Goal: Task Accomplishment & Management: Manage account settings

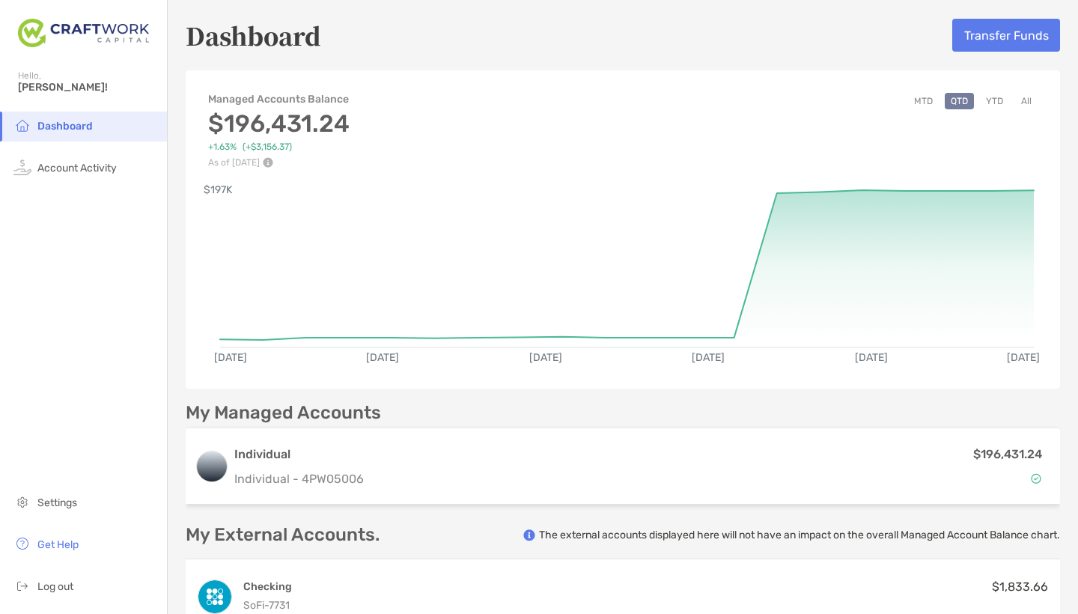
click at [1025, 40] on button "Transfer Funds" at bounding box center [1006, 35] width 108 height 33
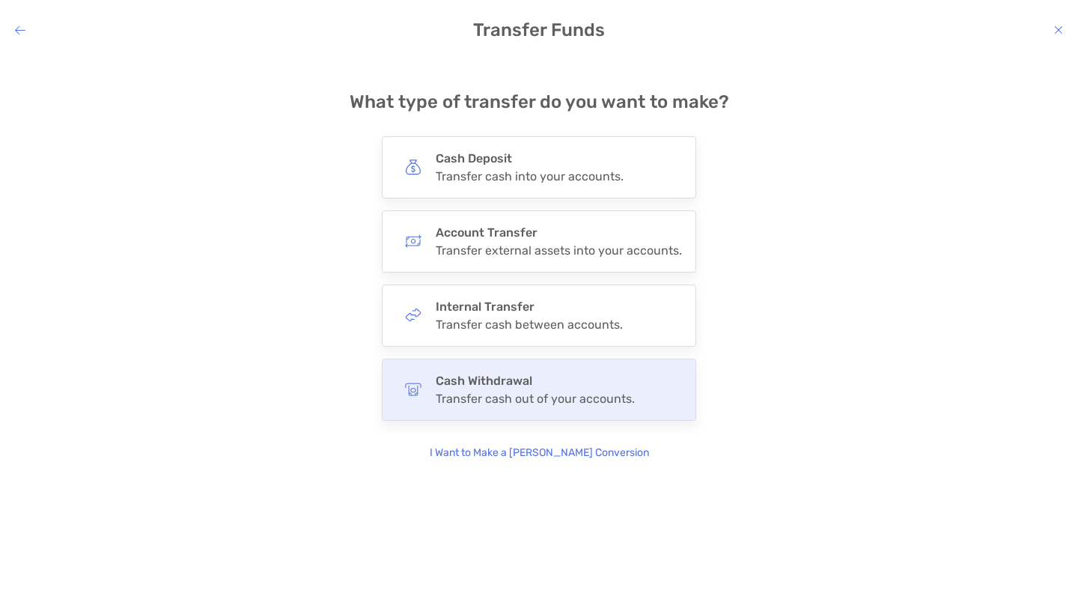
click at [484, 389] on div "Cash Withdrawal Transfer cash out of your accounts." at bounding box center [535, 390] width 199 height 32
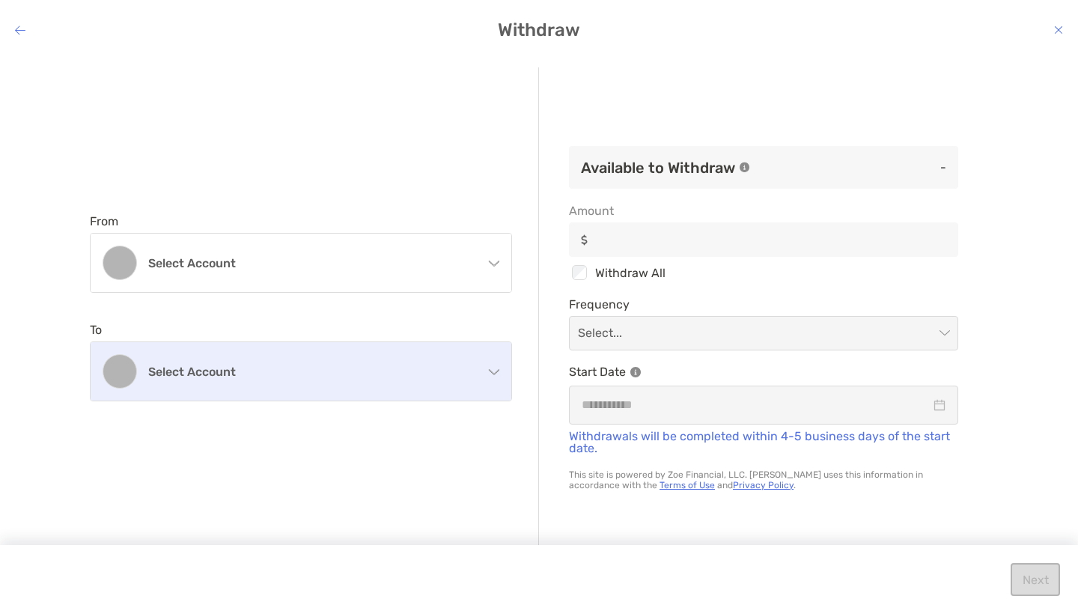
click at [270, 399] on div "Select account" at bounding box center [301, 371] width 421 height 58
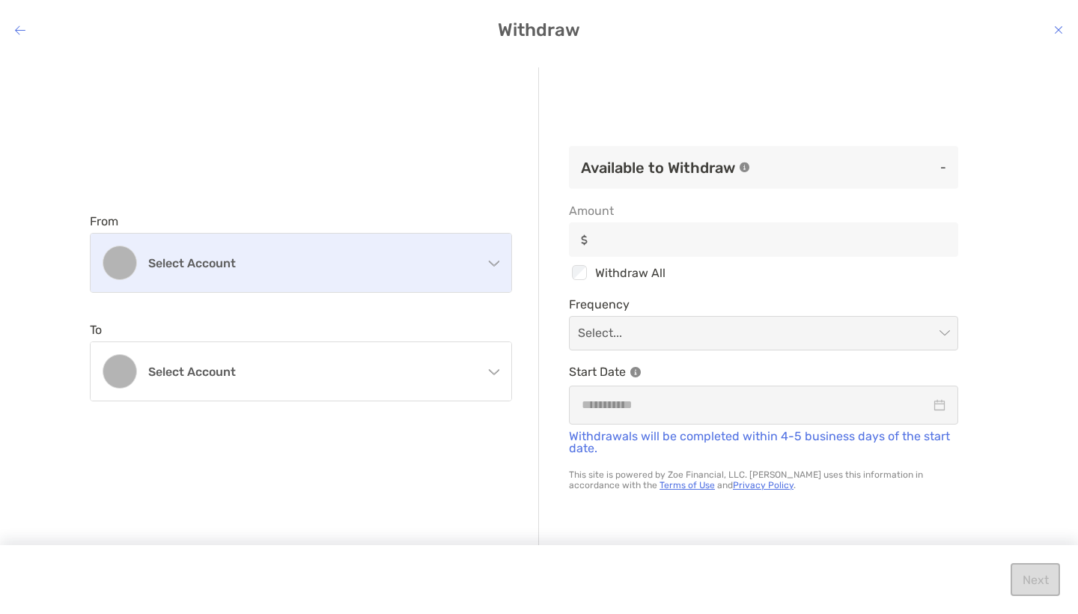
click at [284, 272] on div "Select account" at bounding box center [301, 263] width 421 height 58
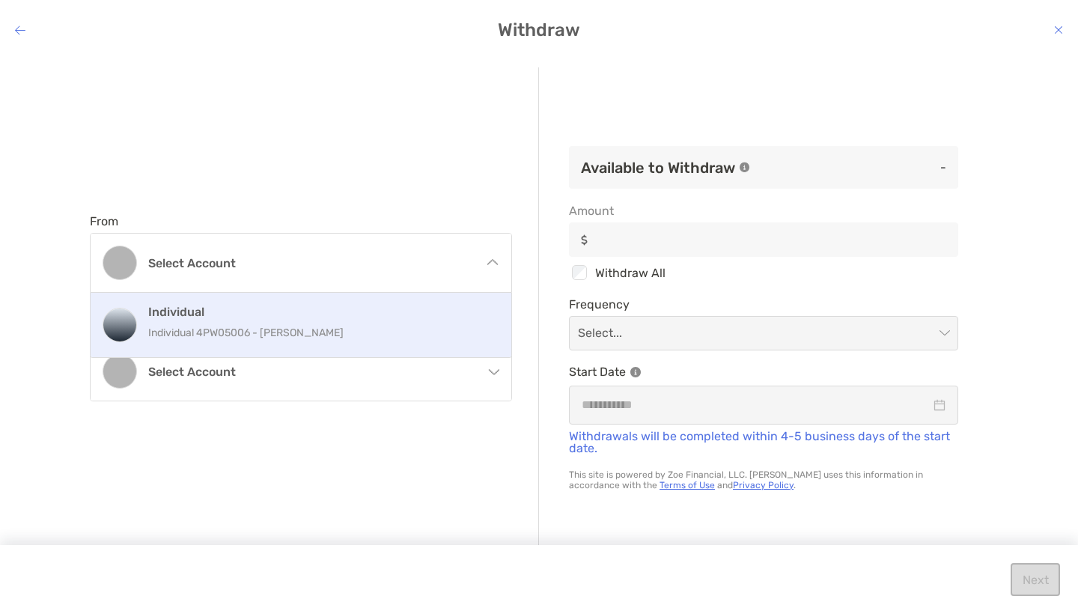
click at [270, 320] on div "Individual Individual 4PW05006 - [PERSON_NAME]" at bounding box center [317, 325] width 338 height 40
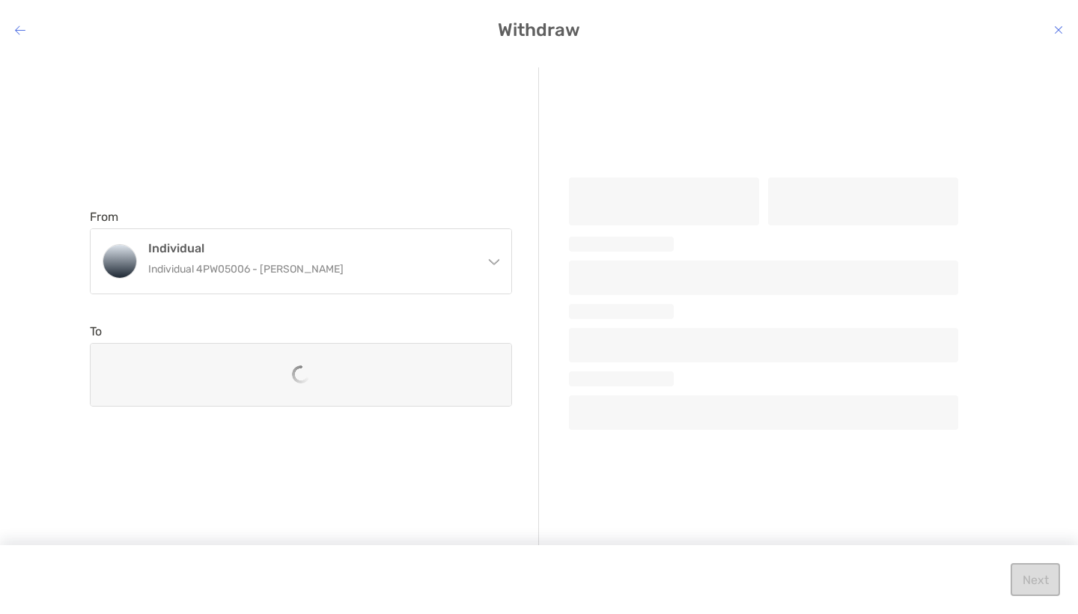
click at [267, 389] on div "modal" at bounding box center [301, 375] width 421 height 62
click at [314, 319] on div "From Individual Individual 4PW05006 - [PERSON_NAME] Individual Individual 4PW05…" at bounding box center [314, 307] width 449 height 481
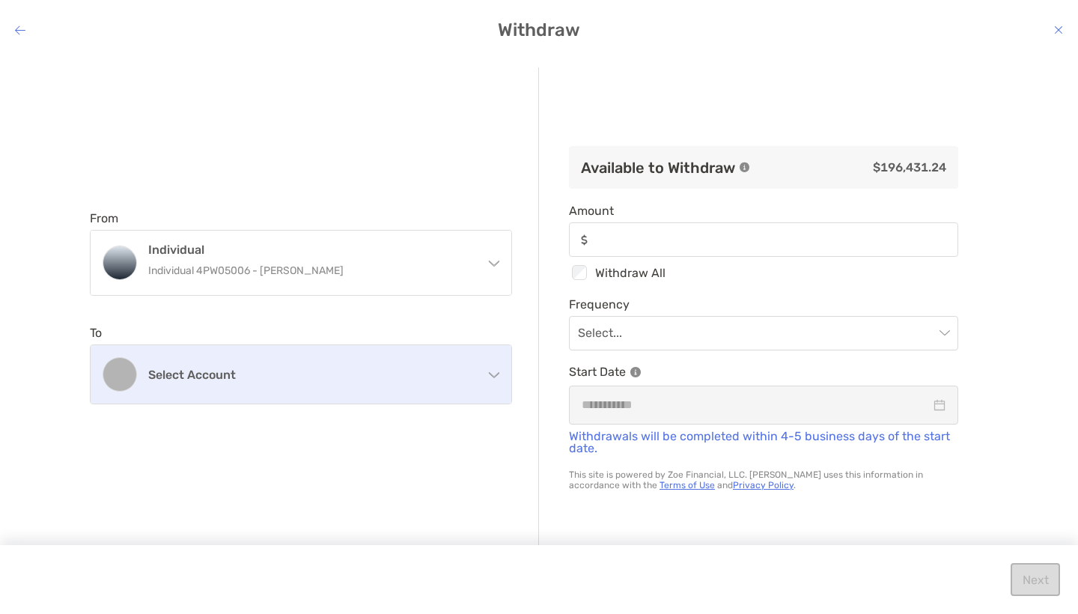
click at [315, 374] on h4 "Select account" at bounding box center [309, 375] width 323 height 14
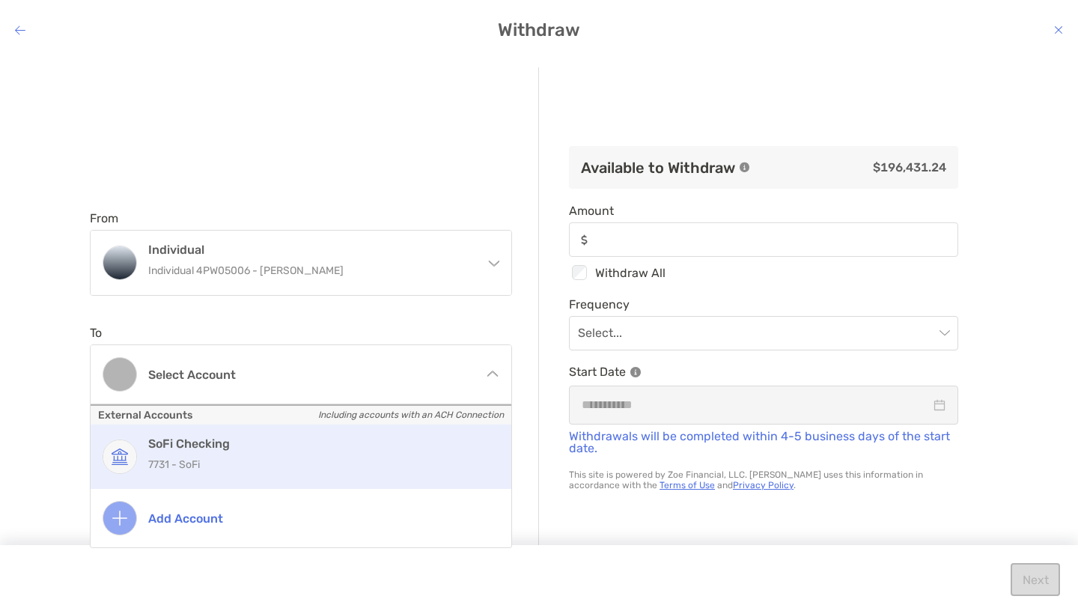
click at [294, 463] on p "7731 - SoFi" at bounding box center [317, 464] width 338 height 19
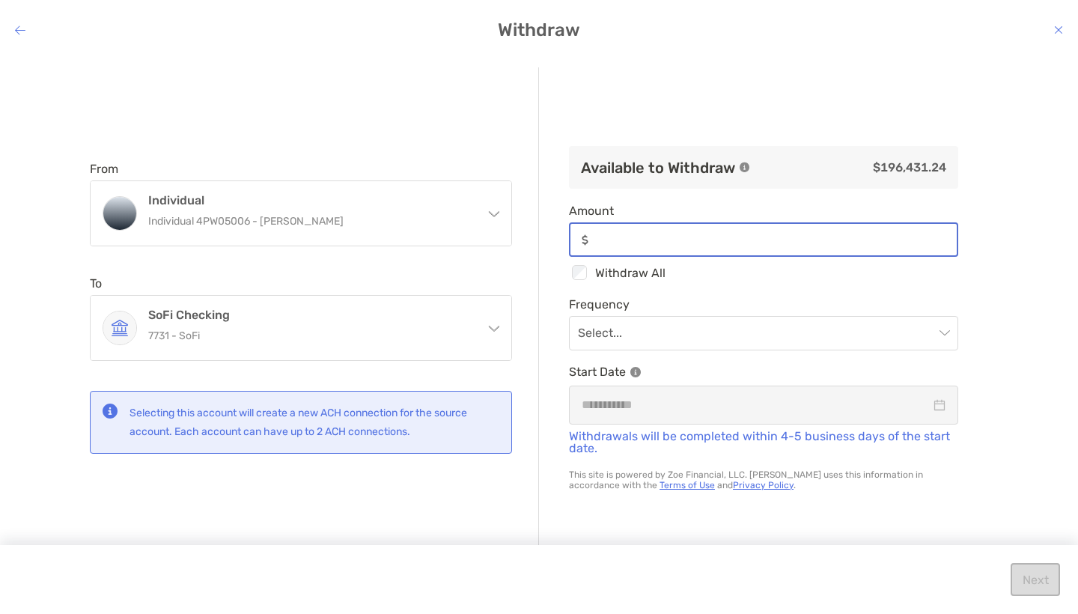
click at [663, 245] on input "Amount" at bounding box center [775, 240] width 362 height 13
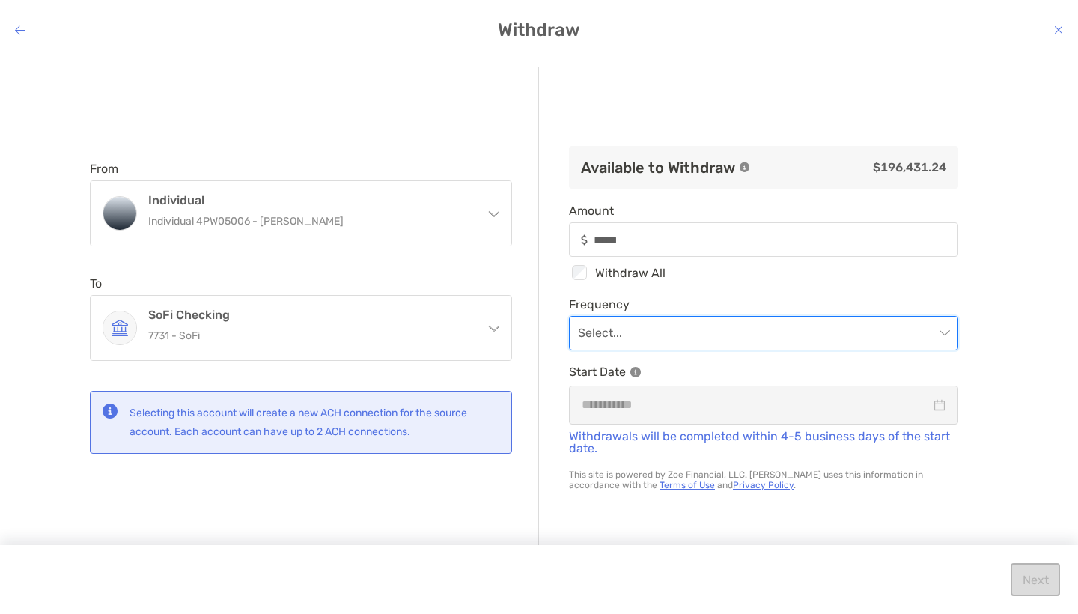
click at [662, 335] on input "modal" at bounding box center [756, 333] width 356 height 33
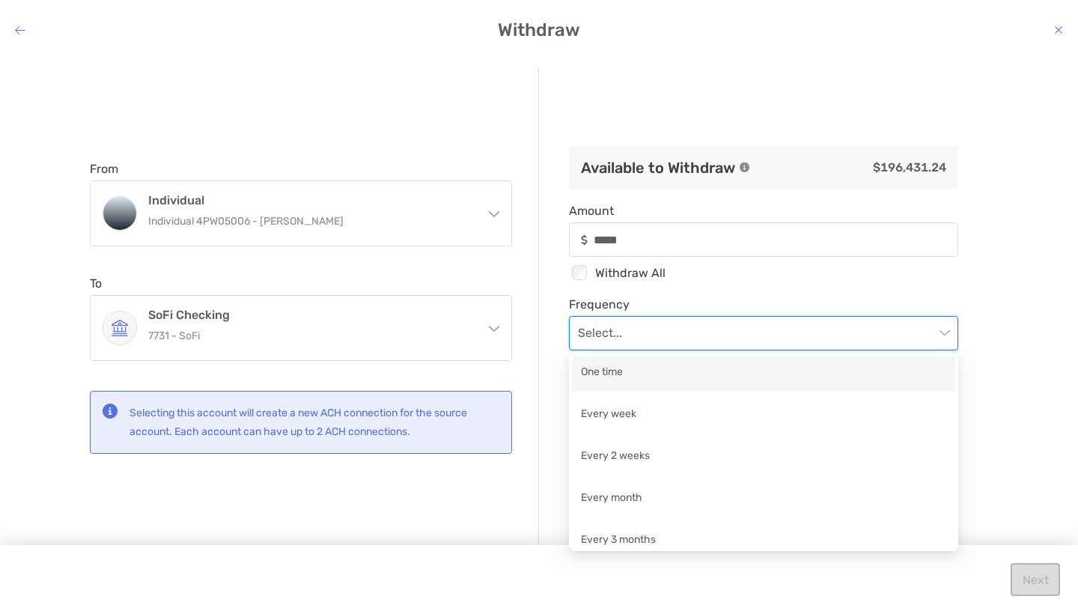
click at [661, 378] on div "One time" at bounding box center [763, 373] width 365 height 19
type input "*****"
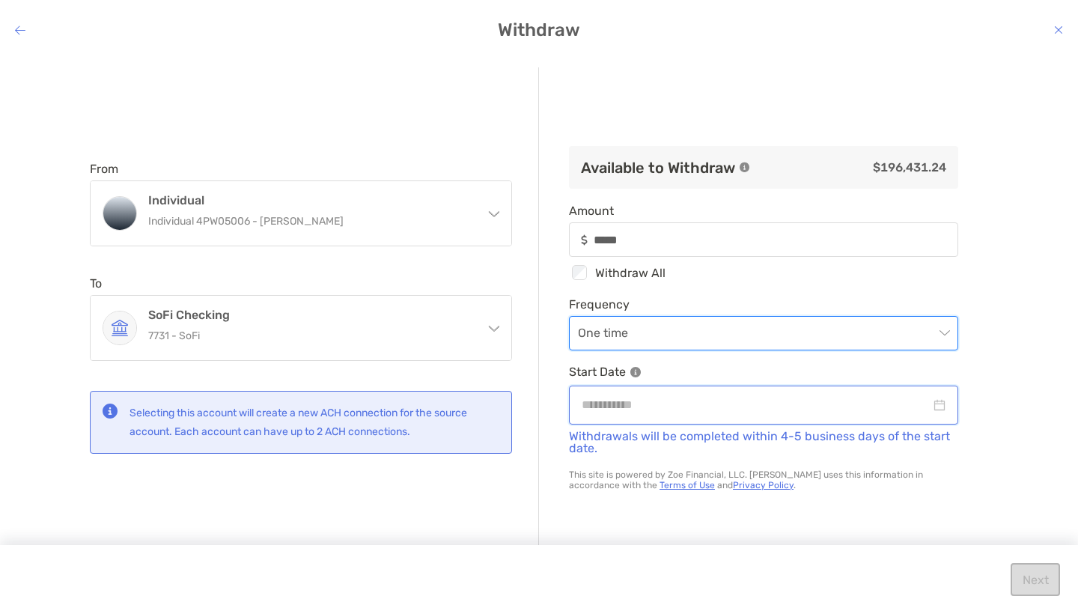
click at [649, 406] on input "modal" at bounding box center [756, 404] width 349 height 19
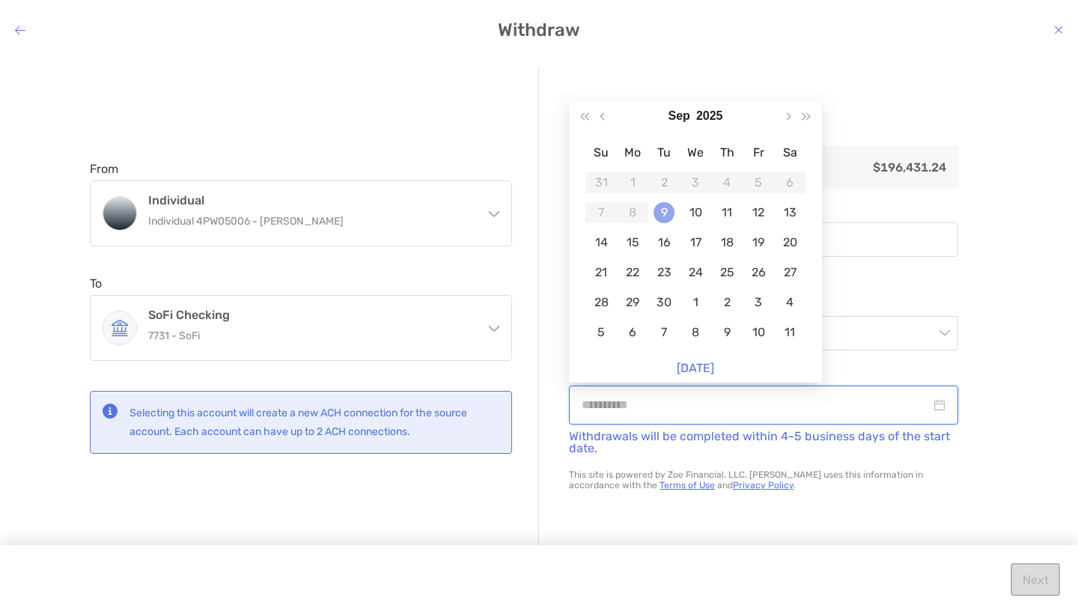
type input "**********"
click at [665, 211] on div "9" at bounding box center [664, 212] width 21 height 21
type input "*****"
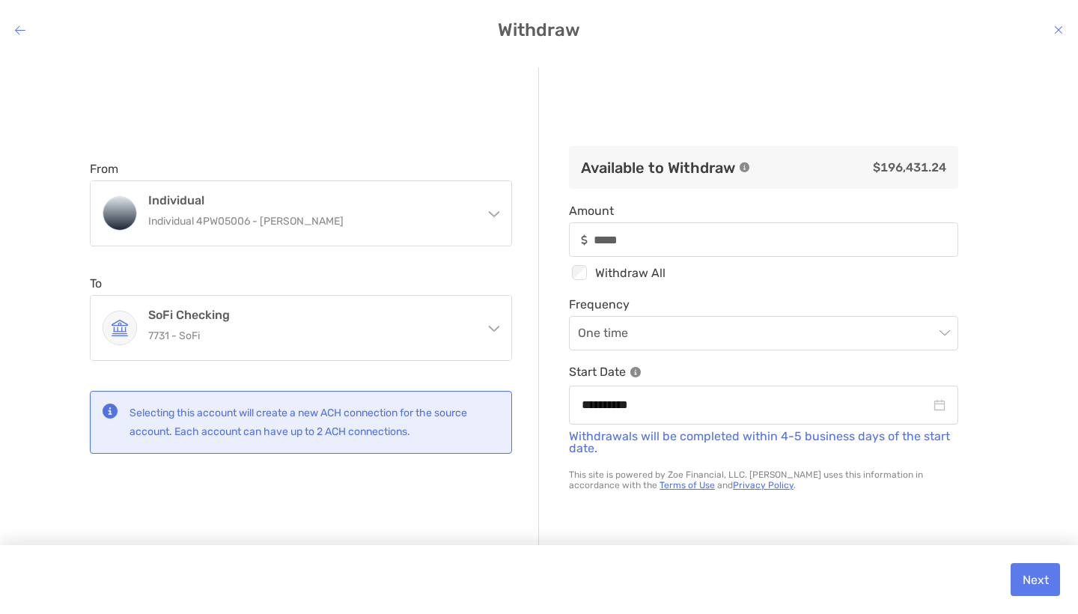
click at [1027, 577] on button "Next" at bounding box center [1035, 579] width 49 height 33
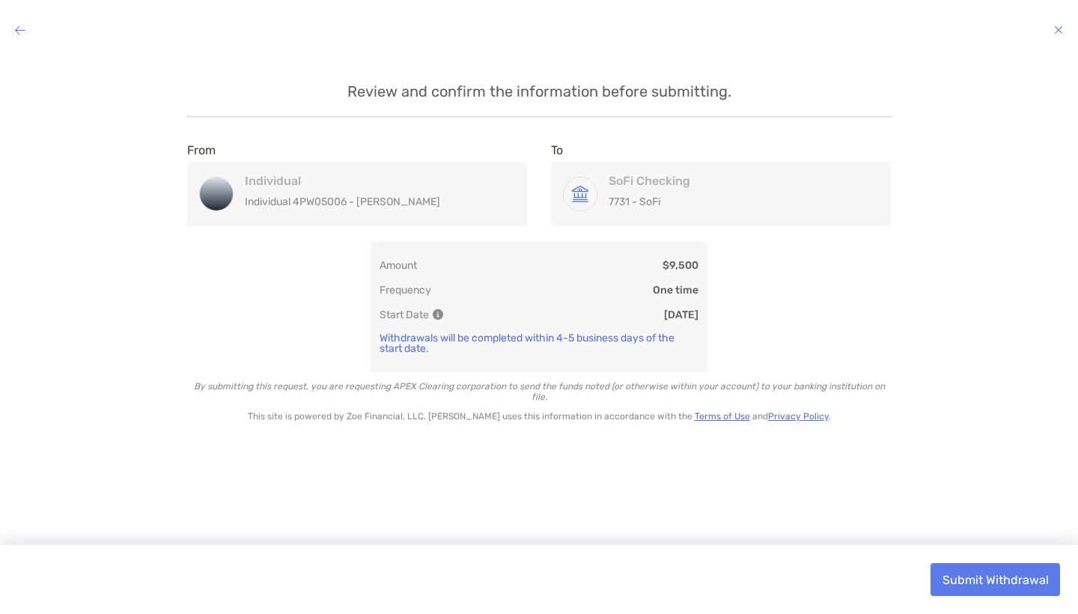
click at [998, 577] on button "Submit Withdrawal" at bounding box center [996, 579] width 130 height 33
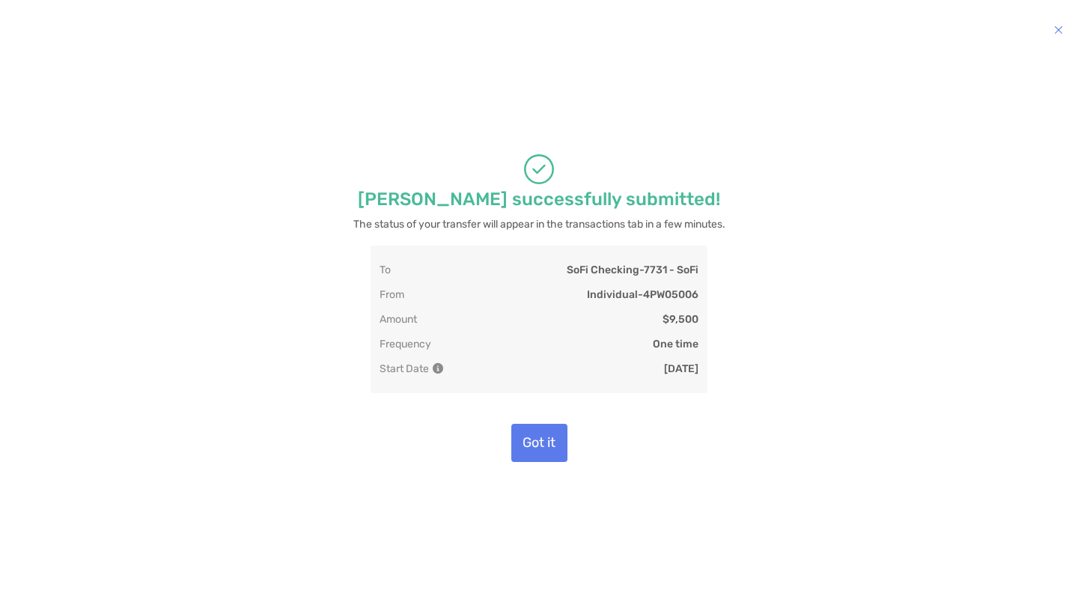
click at [535, 448] on button "Got it" at bounding box center [539, 443] width 56 height 38
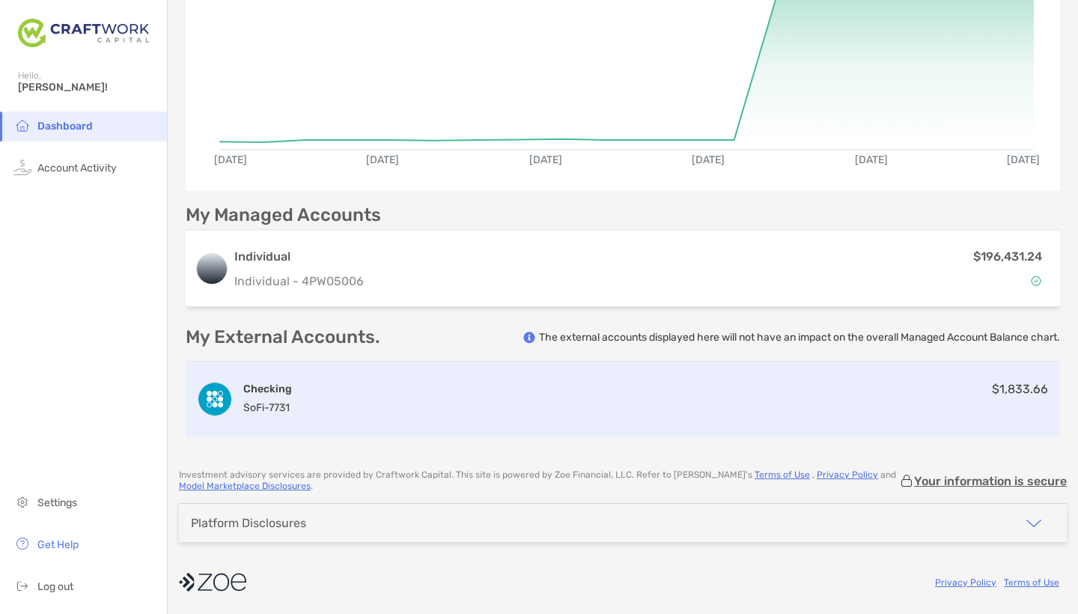
scroll to position [198, 0]
click at [609, 394] on div "Checking SoFi - 7731 $1,833.66" at bounding box center [623, 399] width 875 height 75
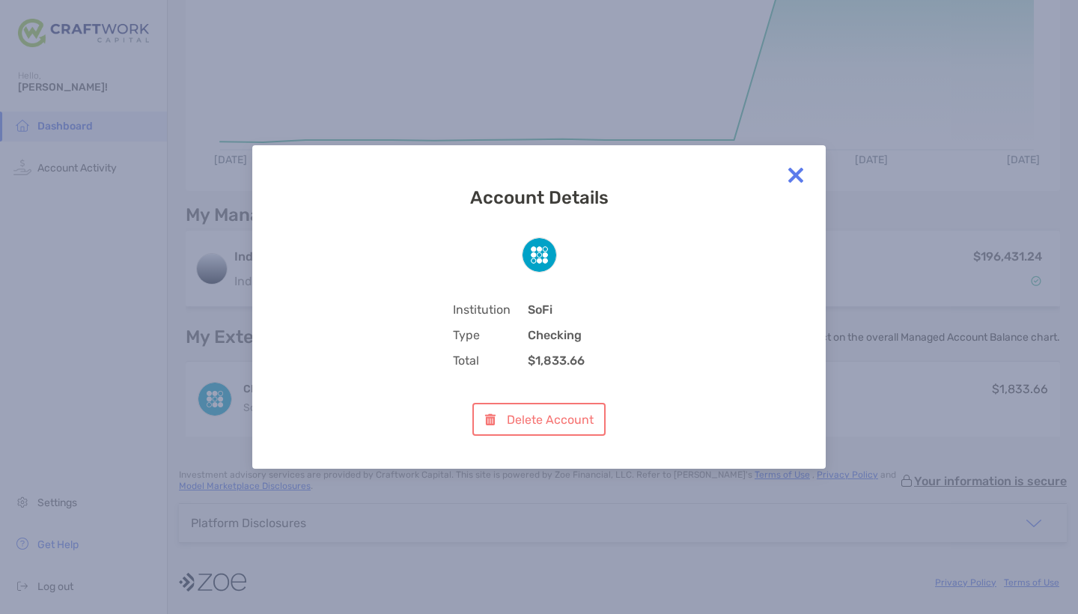
click at [805, 168] on img at bounding box center [796, 175] width 30 height 30
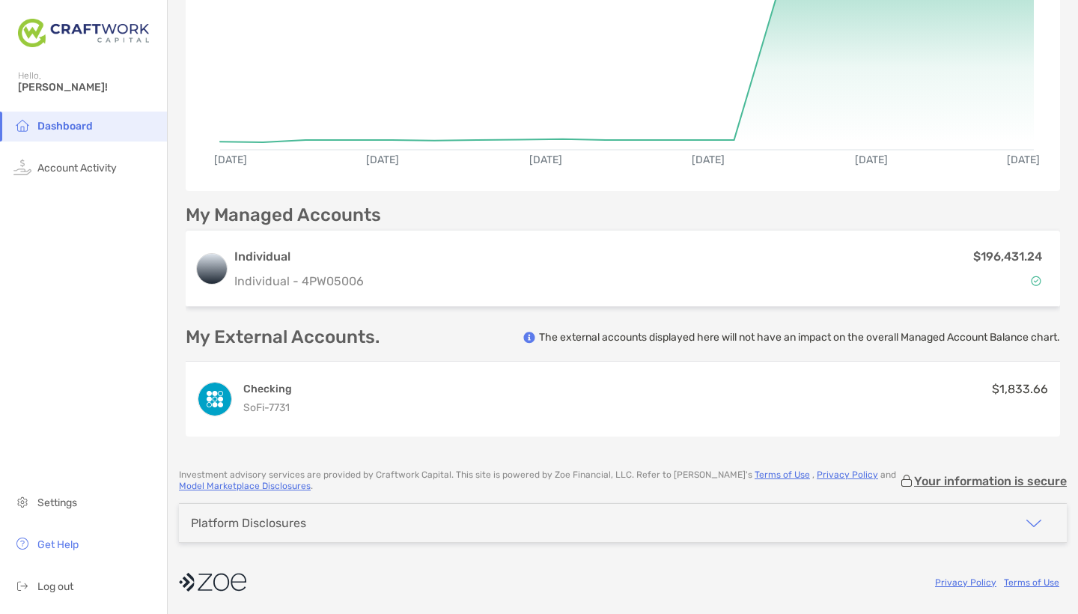
scroll to position [0, 0]
click at [609, 517] on div "Platform Disclosures" at bounding box center [623, 523] width 888 height 38
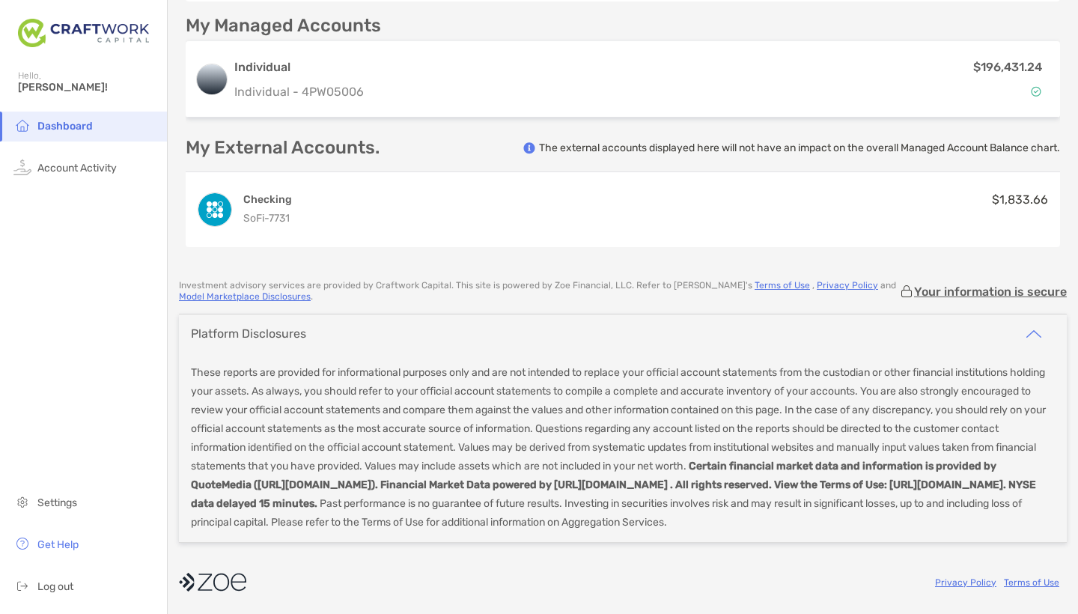
click at [670, 333] on div "Platform Disclosures" at bounding box center [623, 333] width 888 height 38
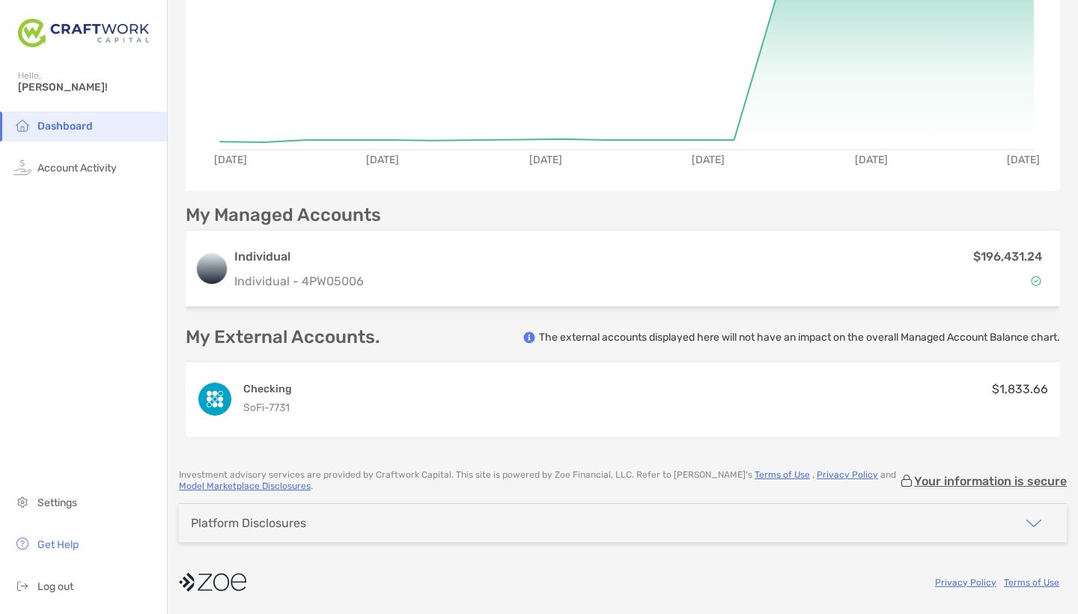
scroll to position [198, 0]
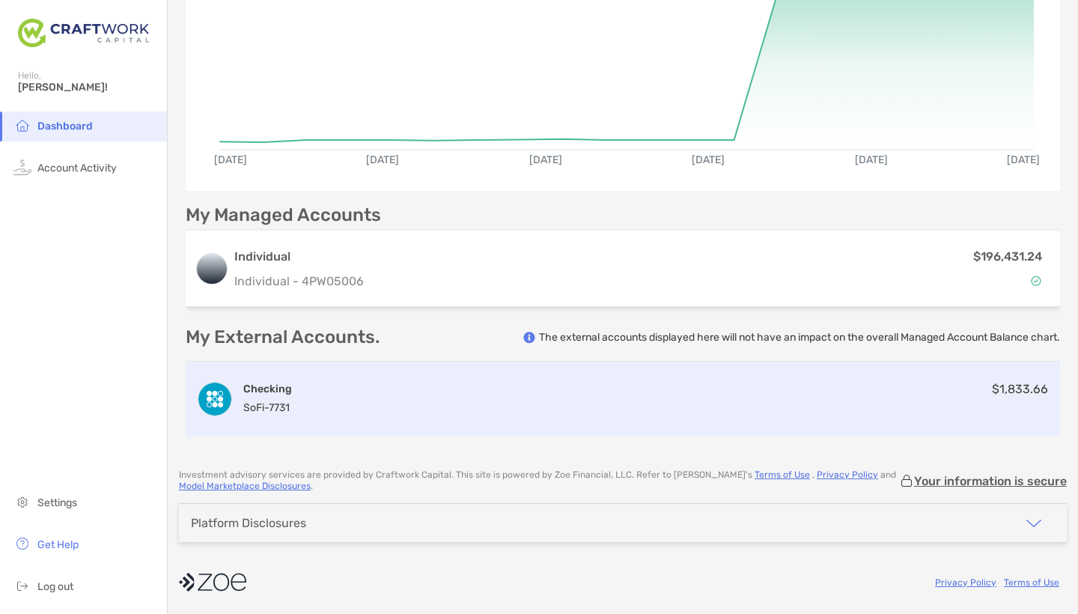
click at [1030, 380] on div "Checking SoFi - 7731 $1,833.66" at bounding box center [623, 399] width 875 height 75
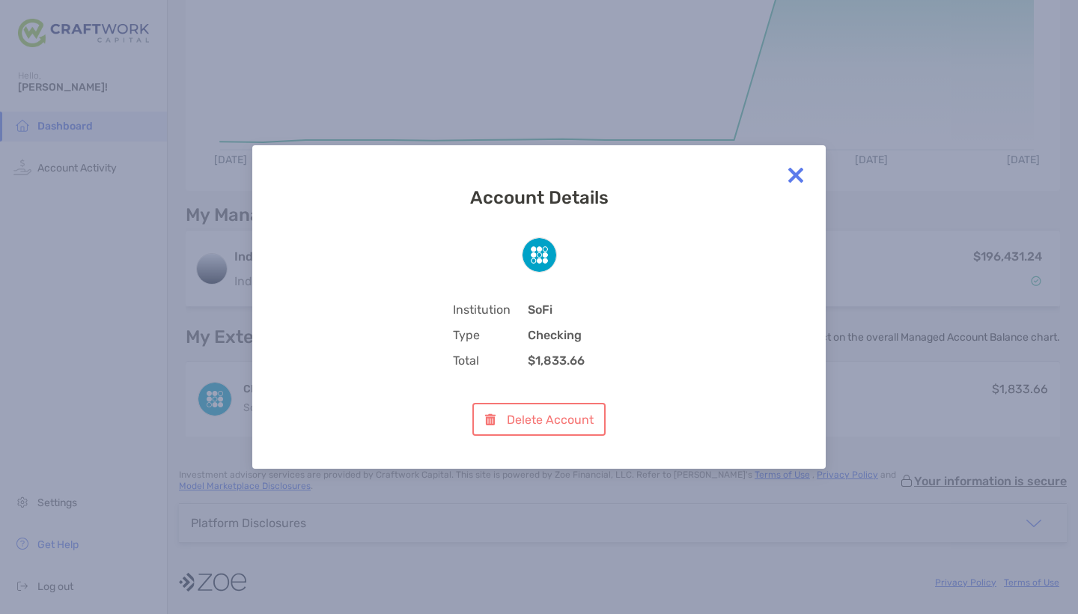
click at [806, 174] on img at bounding box center [796, 175] width 30 height 30
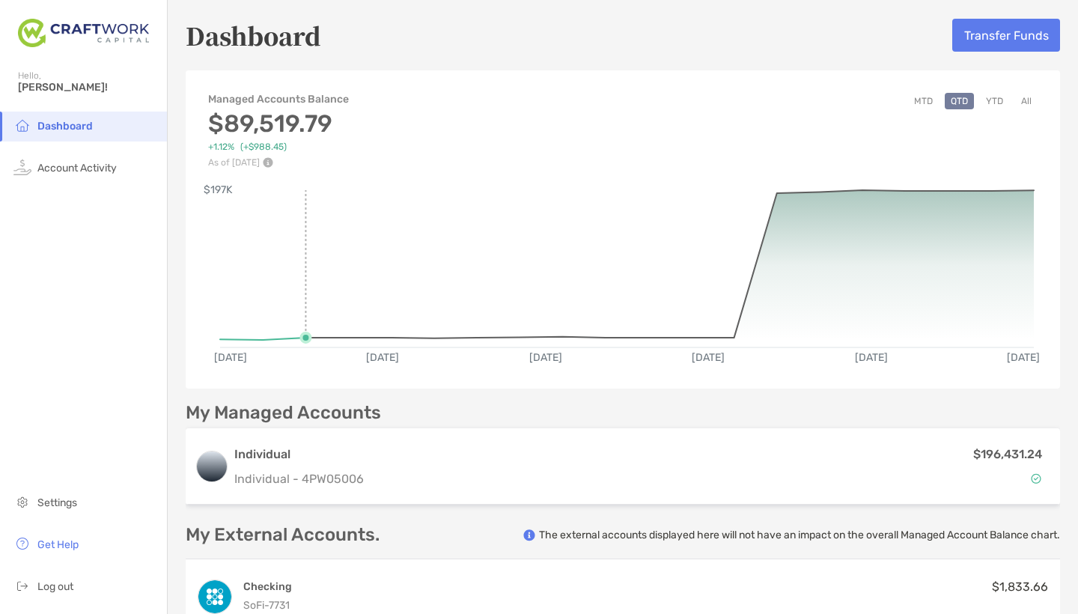
scroll to position [0, 0]
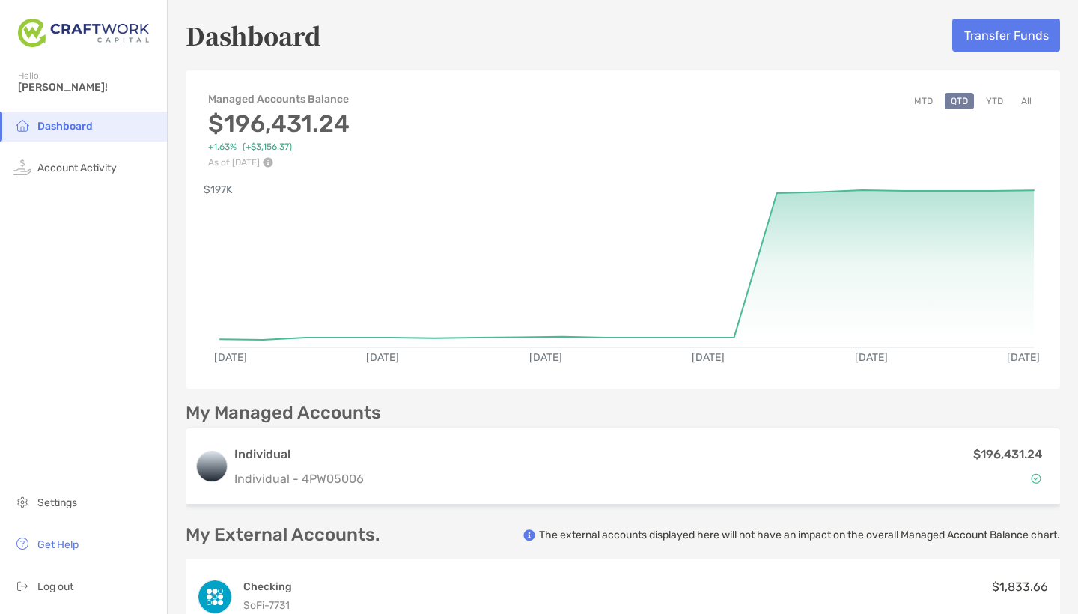
click at [96, 36] on img at bounding box center [83, 33] width 131 height 54
click at [326, 40] on div "Dashboard Transfer Funds" at bounding box center [623, 35] width 875 height 34
click at [312, 40] on h5 "Dashboard" at bounding box center [254, 35] width 136 height 34
